Goal: Task Accomplishment & Management: Use online tool/utility

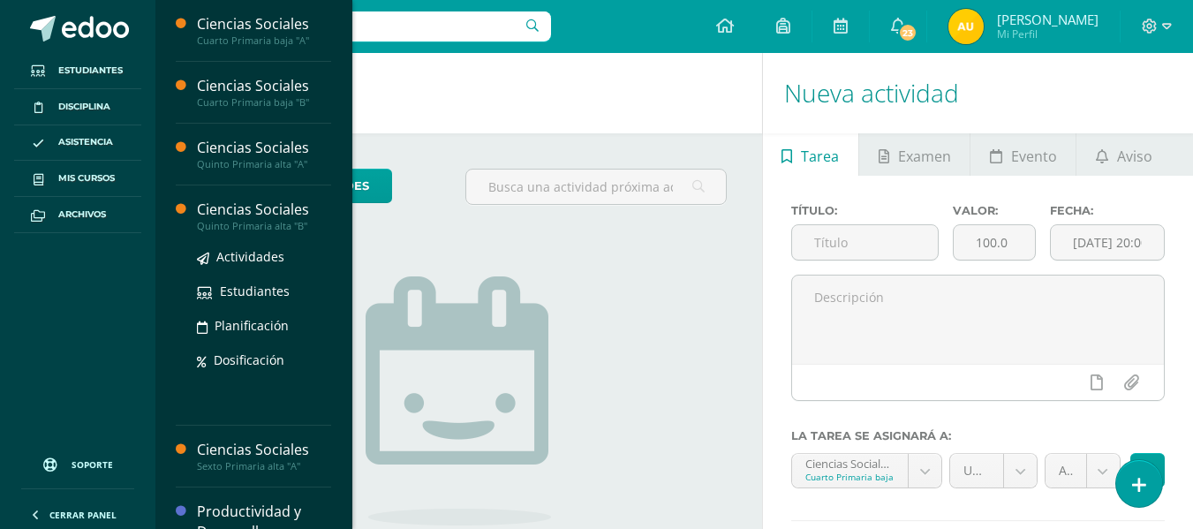
scroll to position [186, 0]
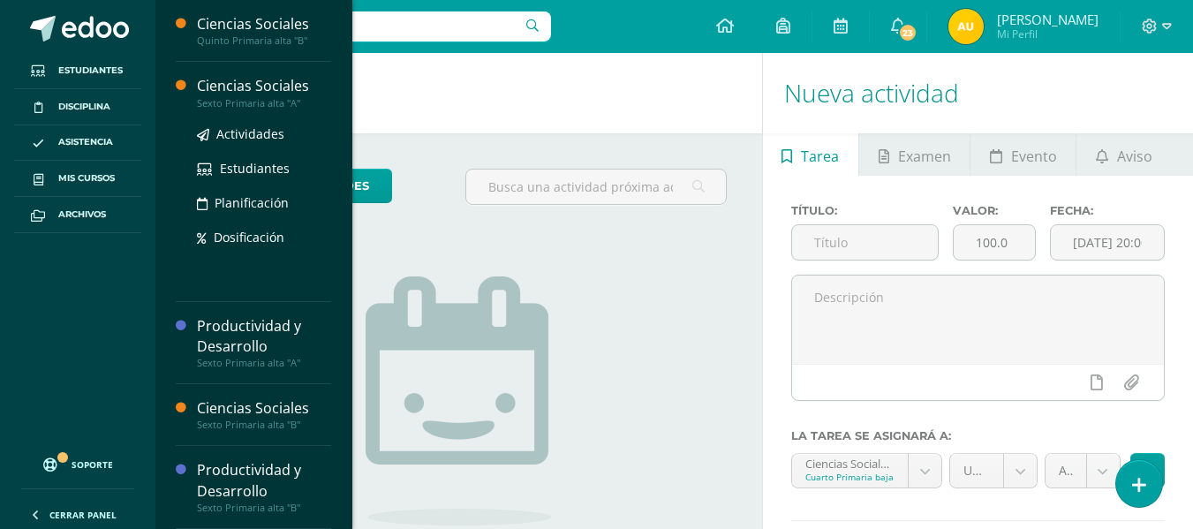
click at [251, 84] on div "Ciencias Sociales" at bounding box center [264, 86] width 134 height 20
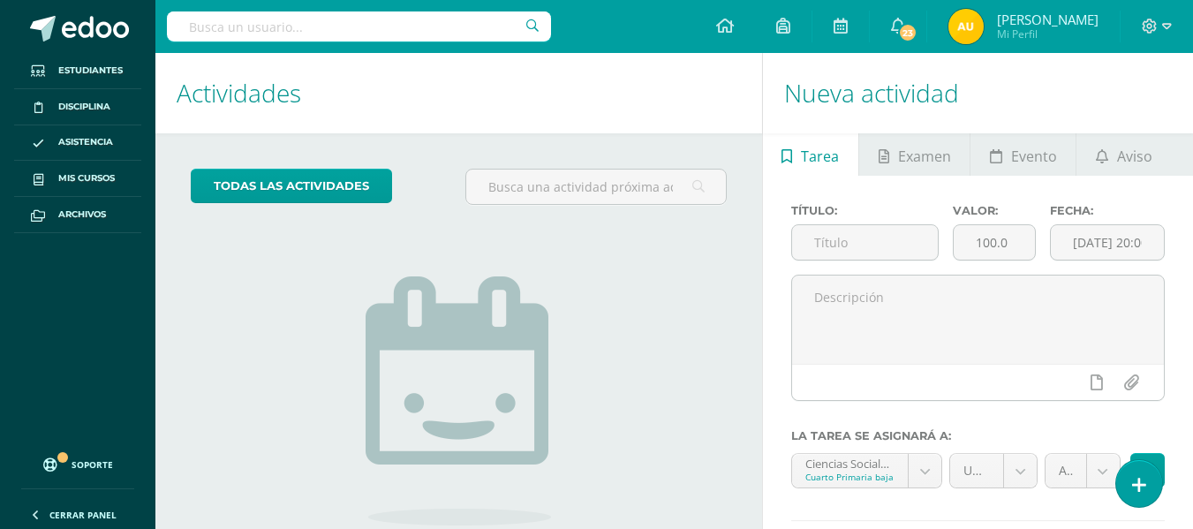
scroll to position [7, 0]
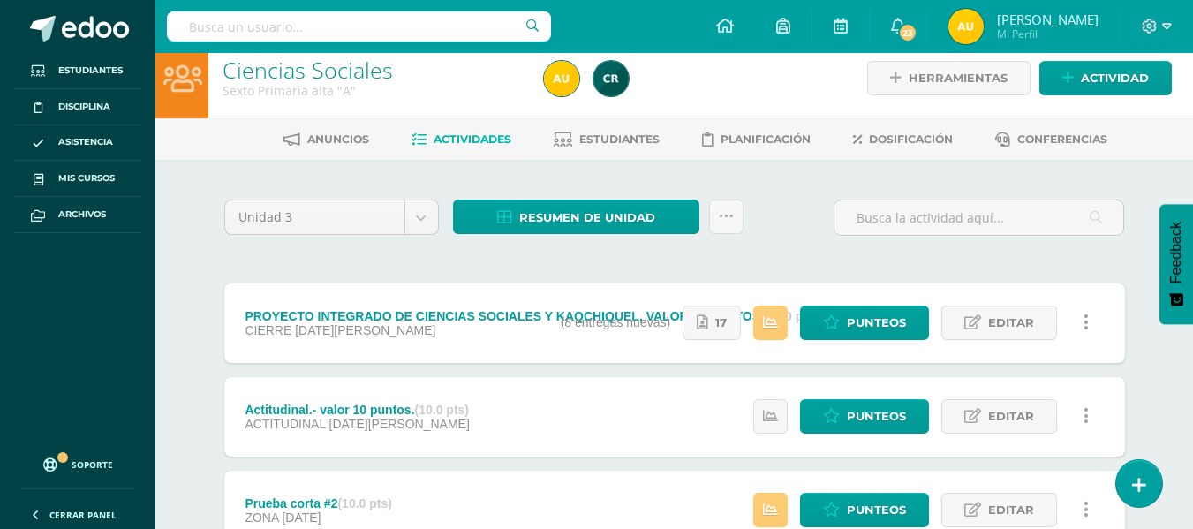
scroll to position [66, 0]
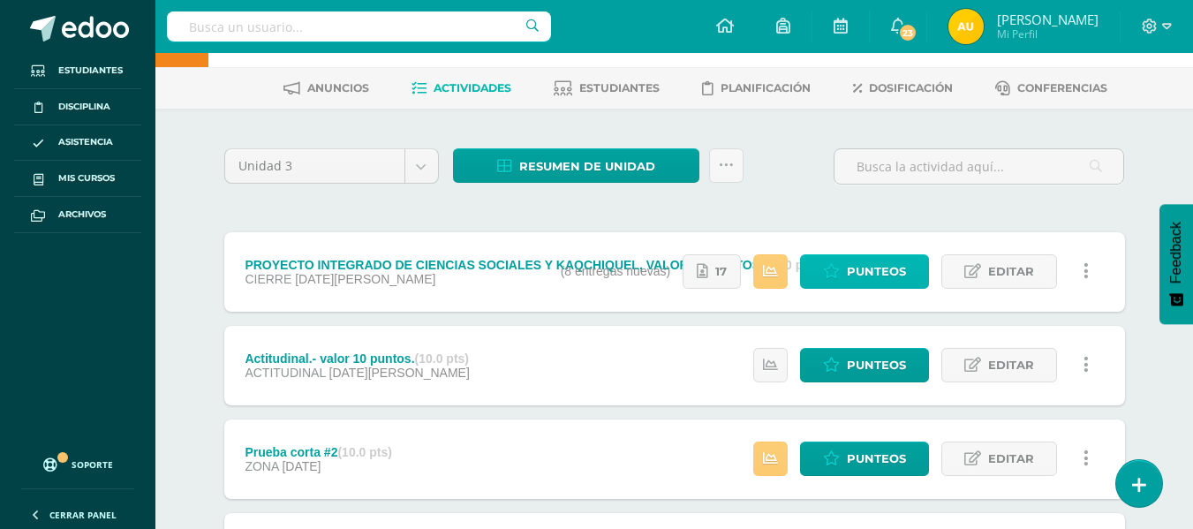
click at [869, 280] on span "Punteos" at bounding box center [876, 271] width 59 height 33
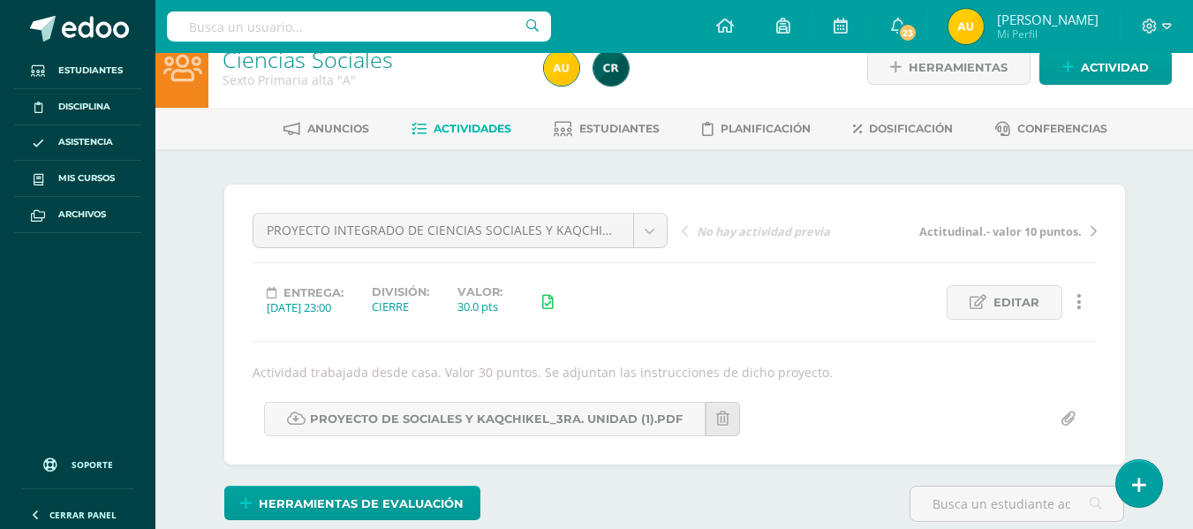
scroll to position [127, 0]
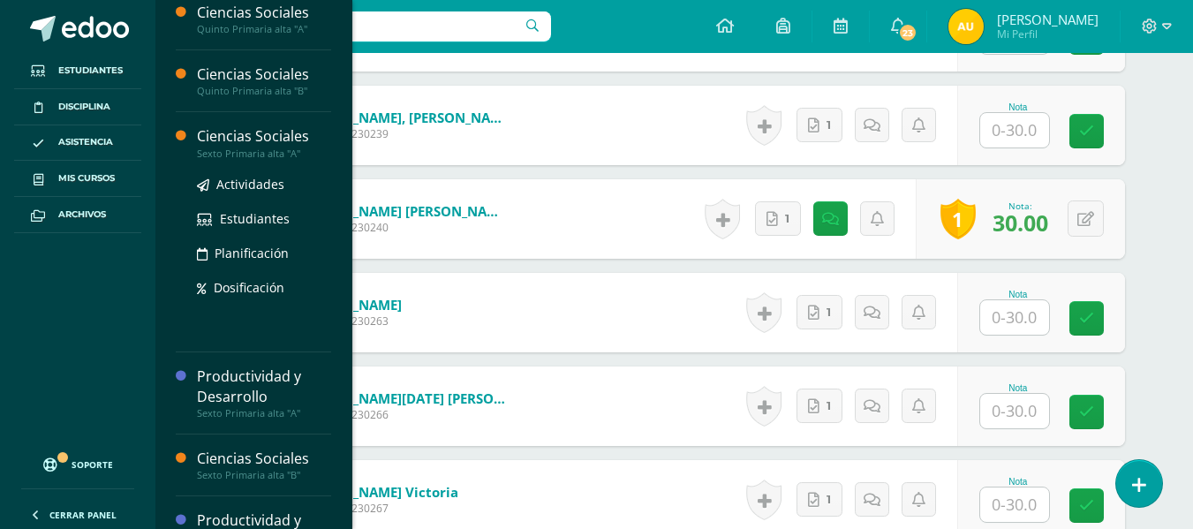
scroll to position [186, 0]
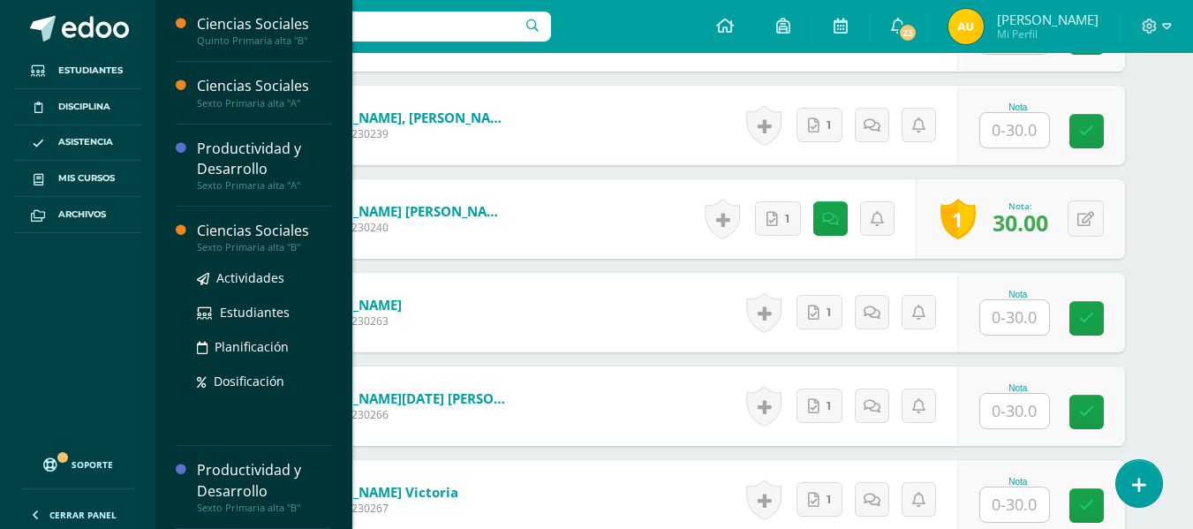
click at [235, 246] on div "Sexto Primaria alta "B"" at bounding box center [264, 247] width 134 height 12
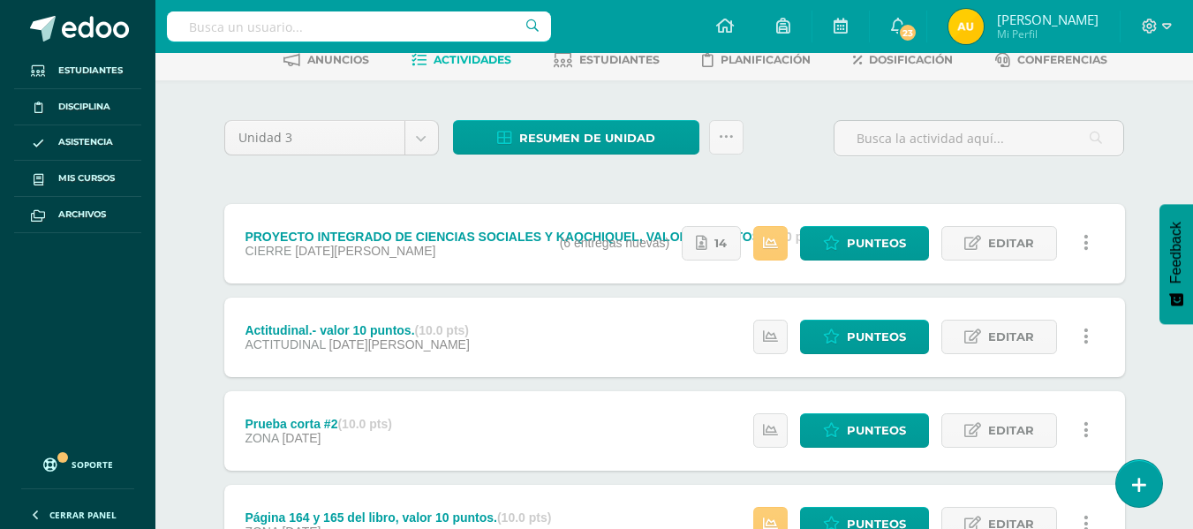
scroll to position [95, 0]
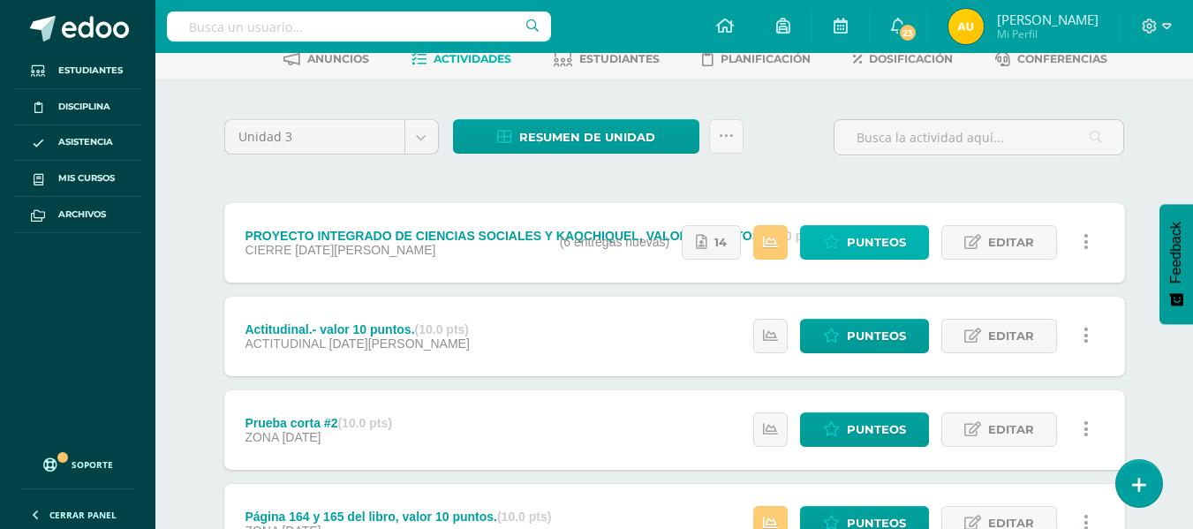
click at [876, 255] on span "Punteos" at bounding box center [876, 242] width 59 height 33
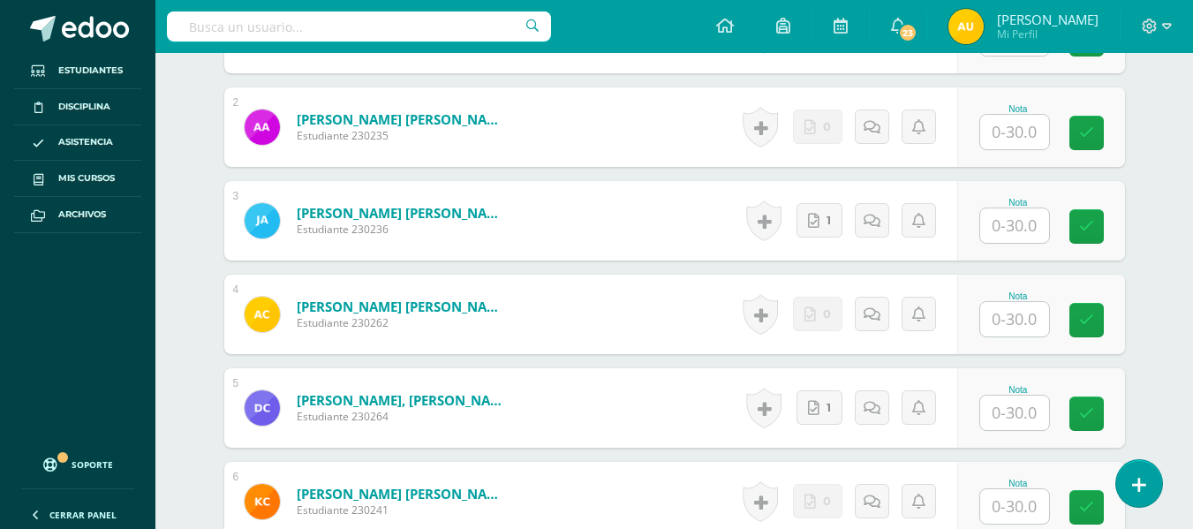
scroll to position [638, 0]
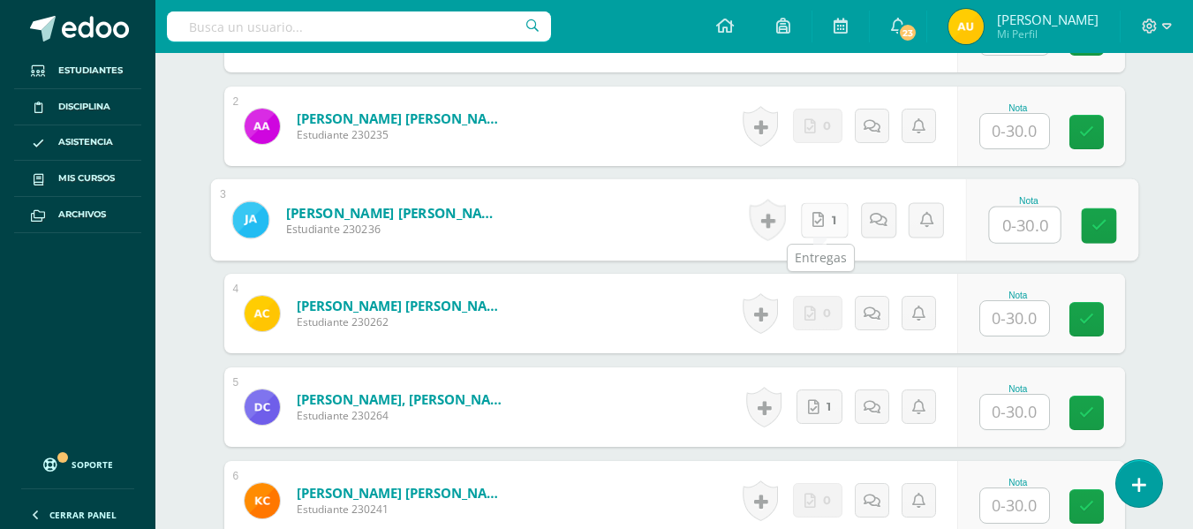
click at [813, 222] on icon at bounding box center [818, 219] width 11 height 15
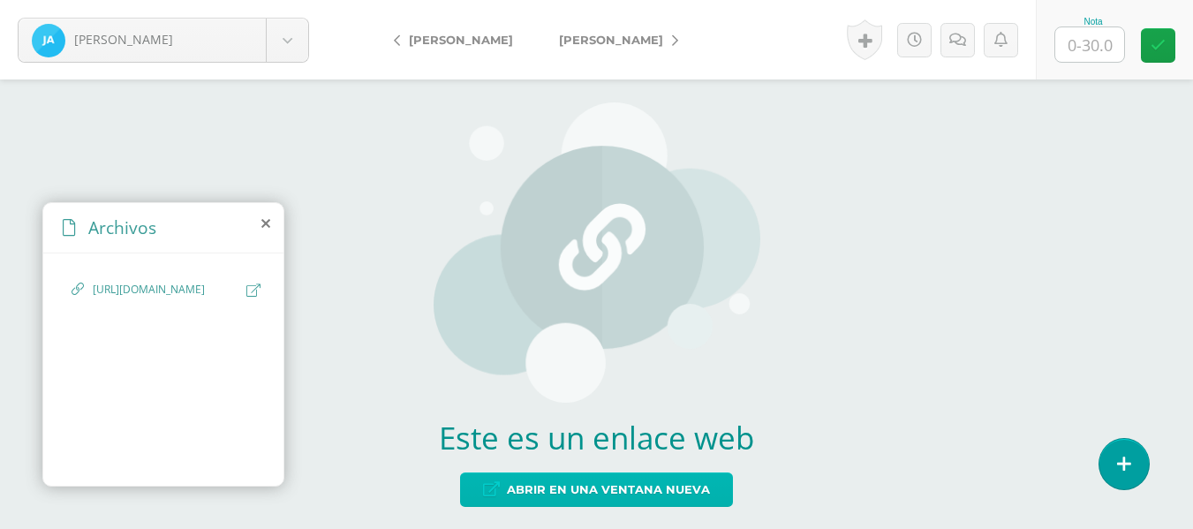
click at [610, 495] on span "Abrir en una ventana nueva" at bounding box center [608, 489] width 203 height 33
